Goal: Transaction & Acquisition: Download file/media

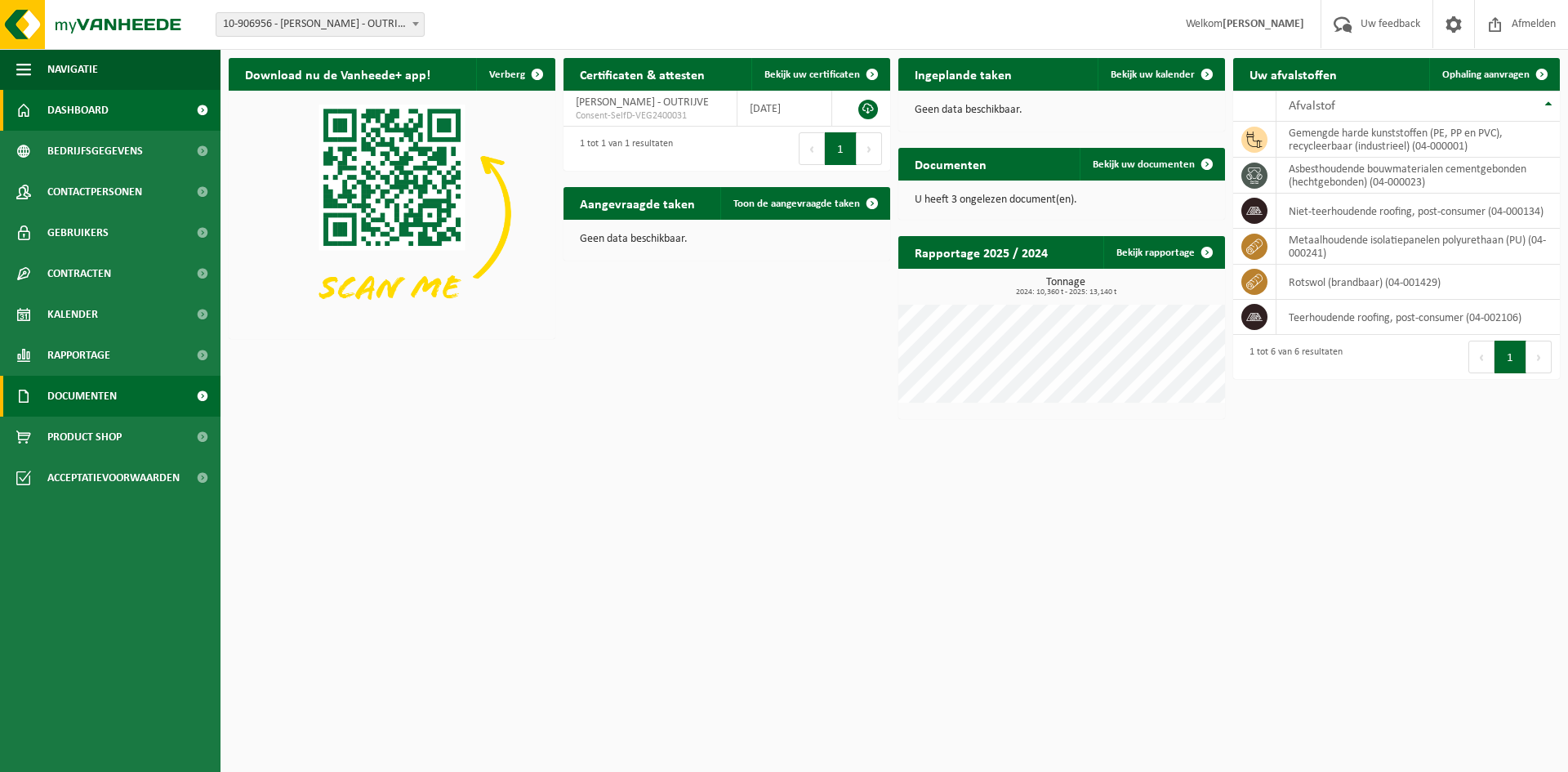
click at [101, 391] on span "Documenten" at bounding box center [82, 396] width 70 height 41
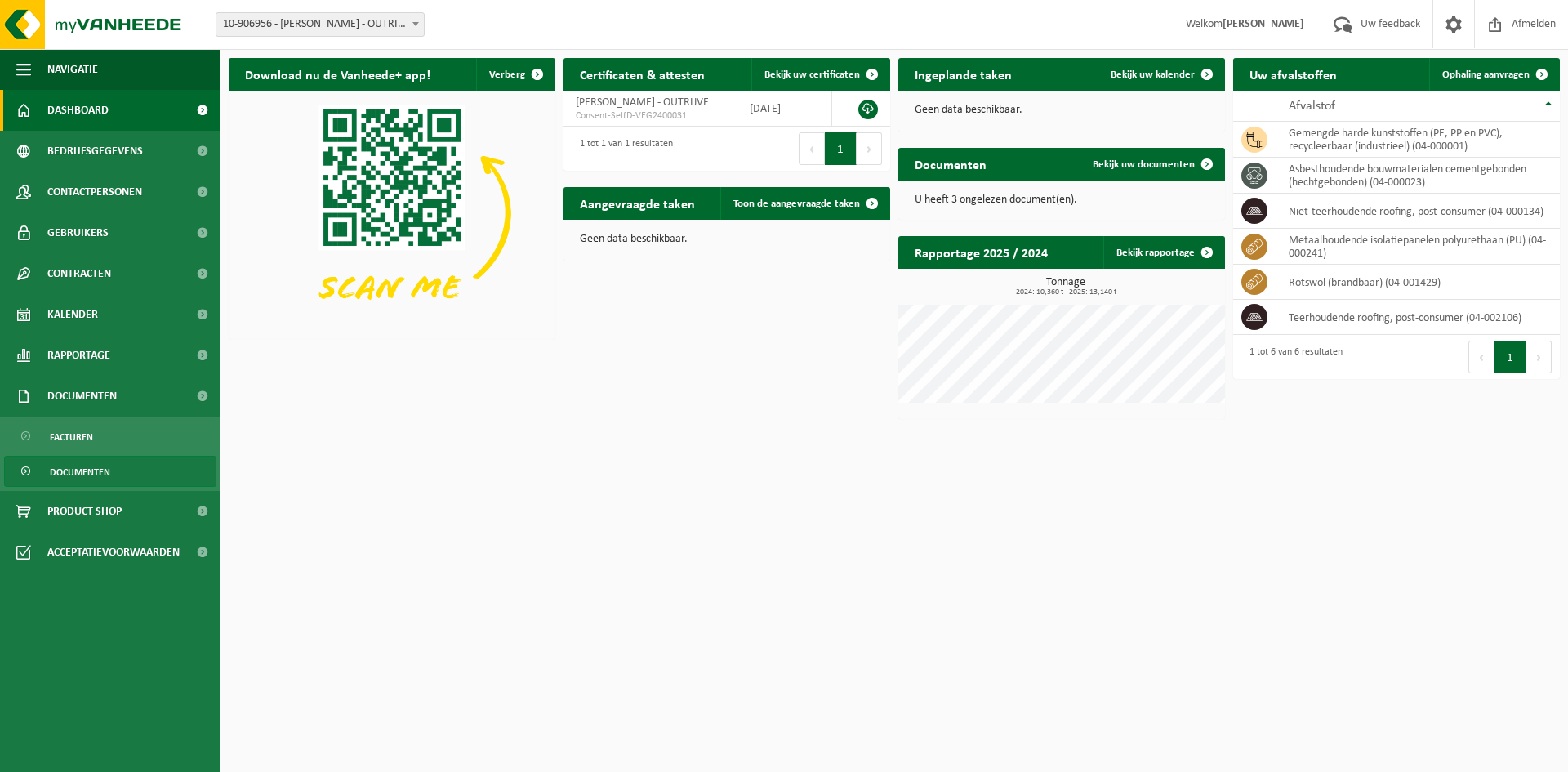
click at [80, 465] on span "Documenten" at bounding box center [79, 471] width 60 height 31
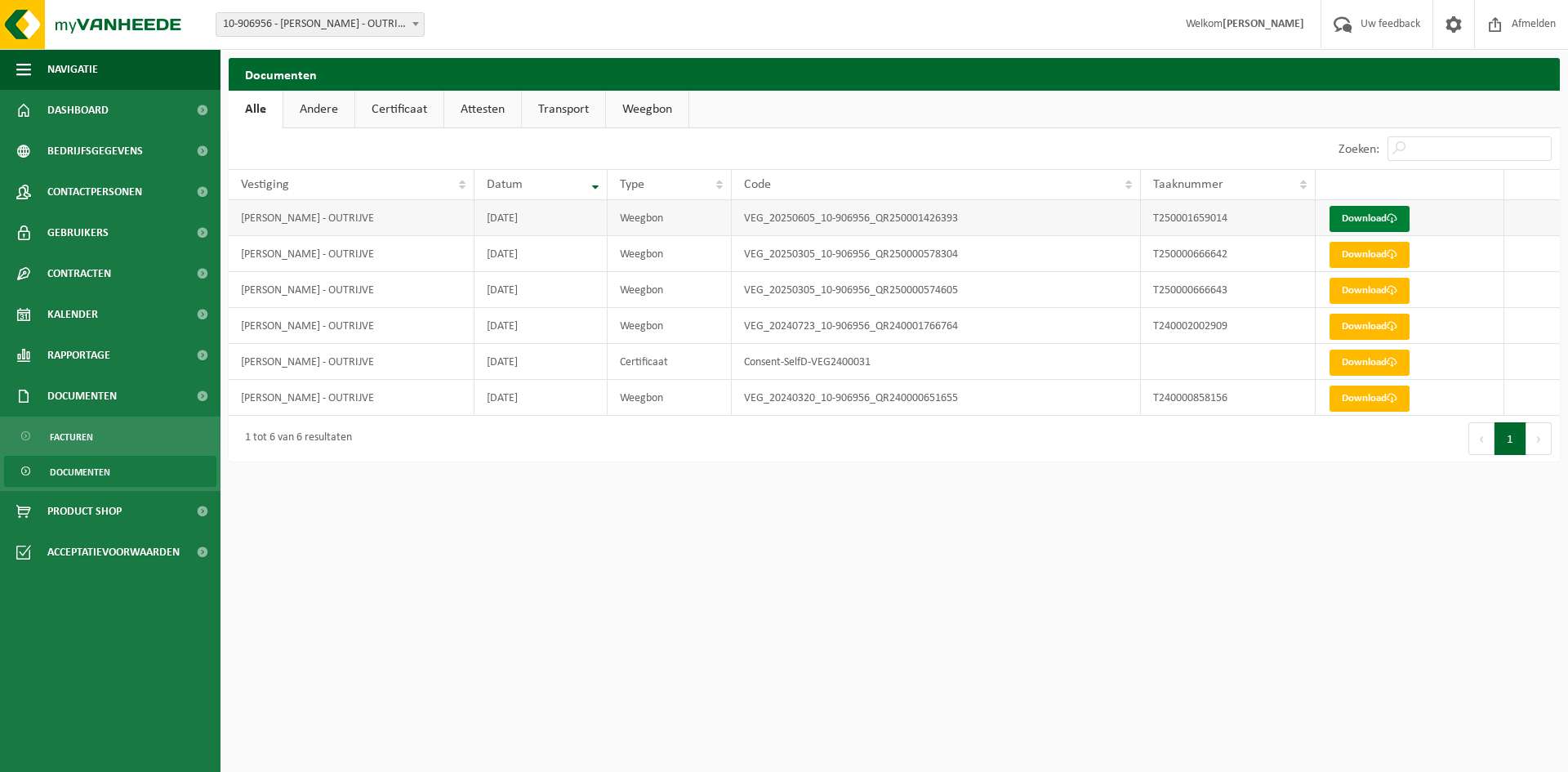
click at [1358, 221] on link "Download" at bounding box center [1369, 220] width 80 height 27
click at [1490, 24] on span at bounding box center [1495, 24] width 25 height 48
